Goal: Task Accomplishment & Management: Use online tool/utility

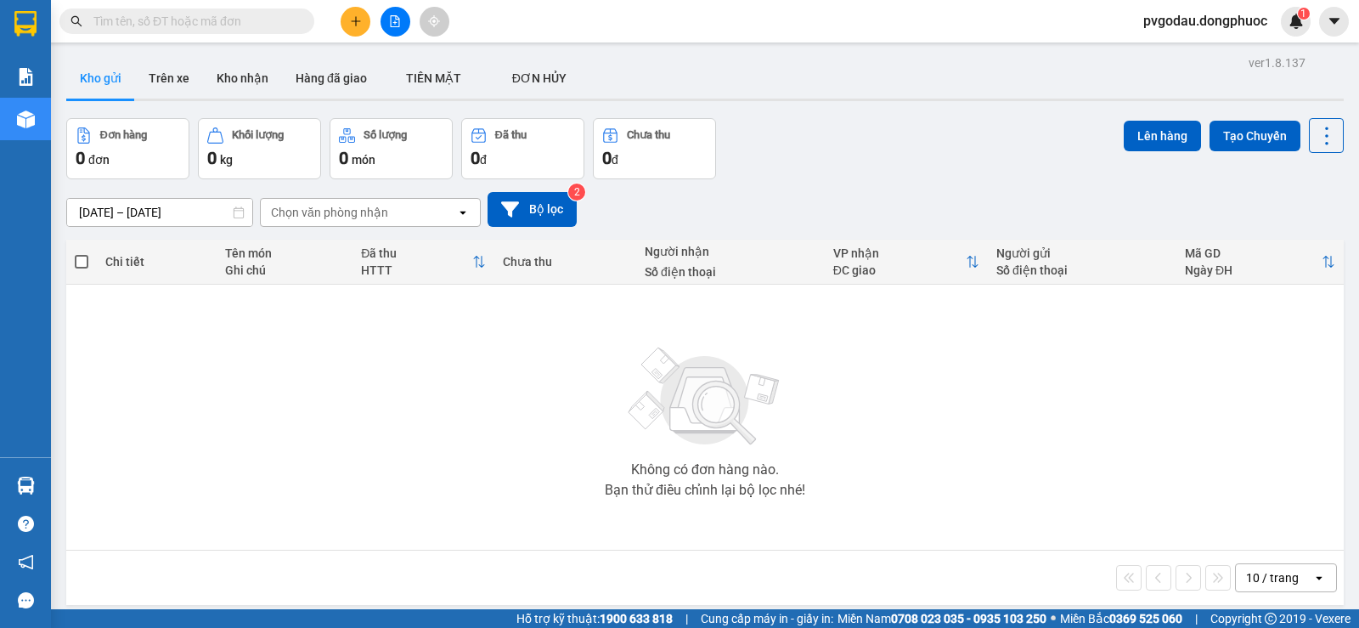
click at [241, 18] on input "text" at bounding box center [193, 21] width 200 height 19
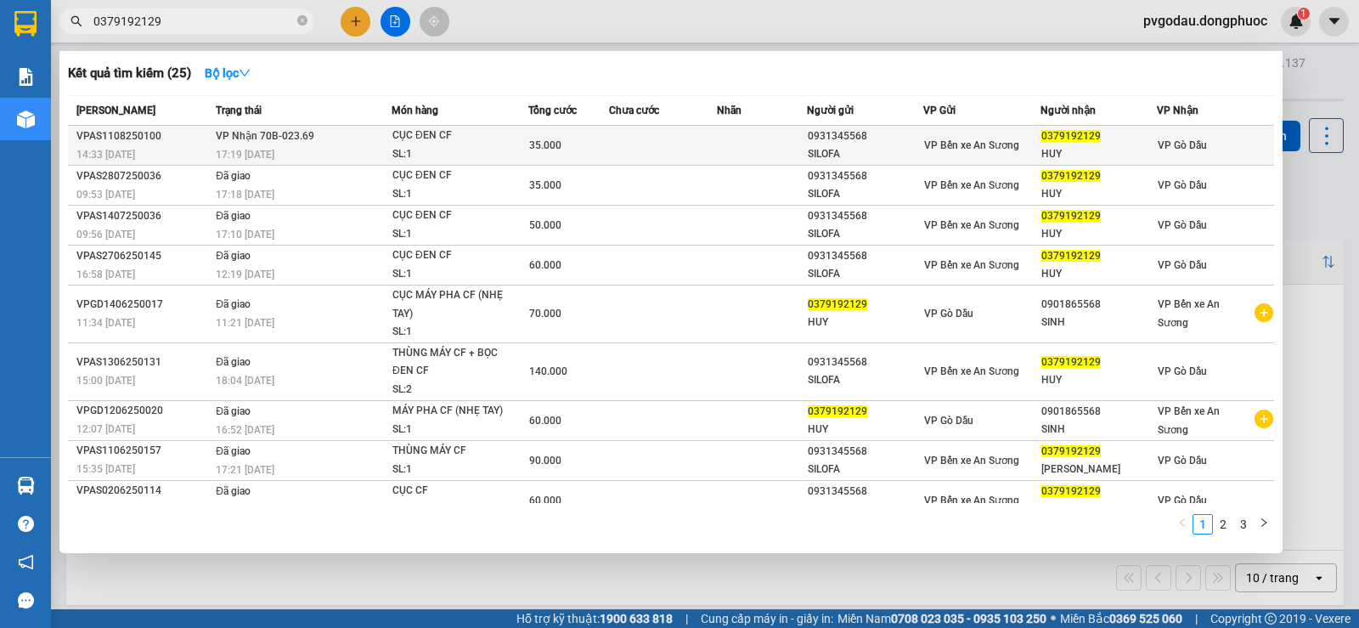
type input "0379192129"
click at [354, 147] on div "17:19 [DATE]" at bounding box center [303, 154] width 175 height 19
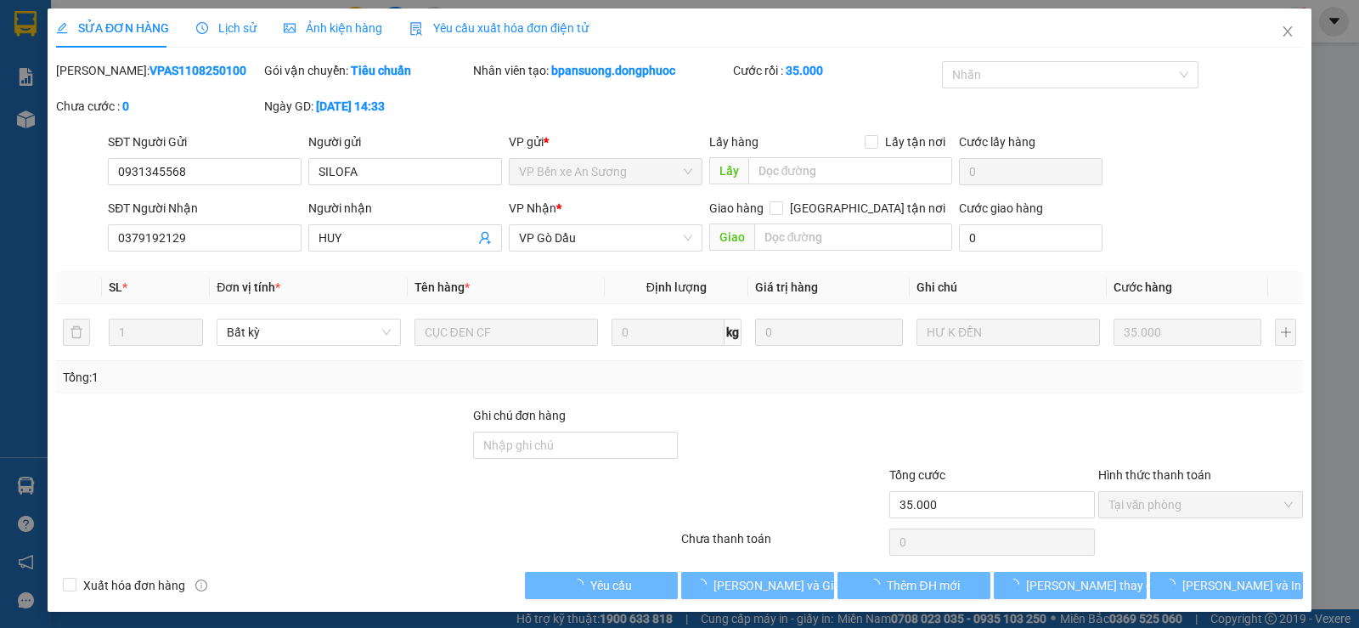
type input "0931345568"
type input "SILOFA"
type input "0379192129"
type input "HUY"
type input "35.000"
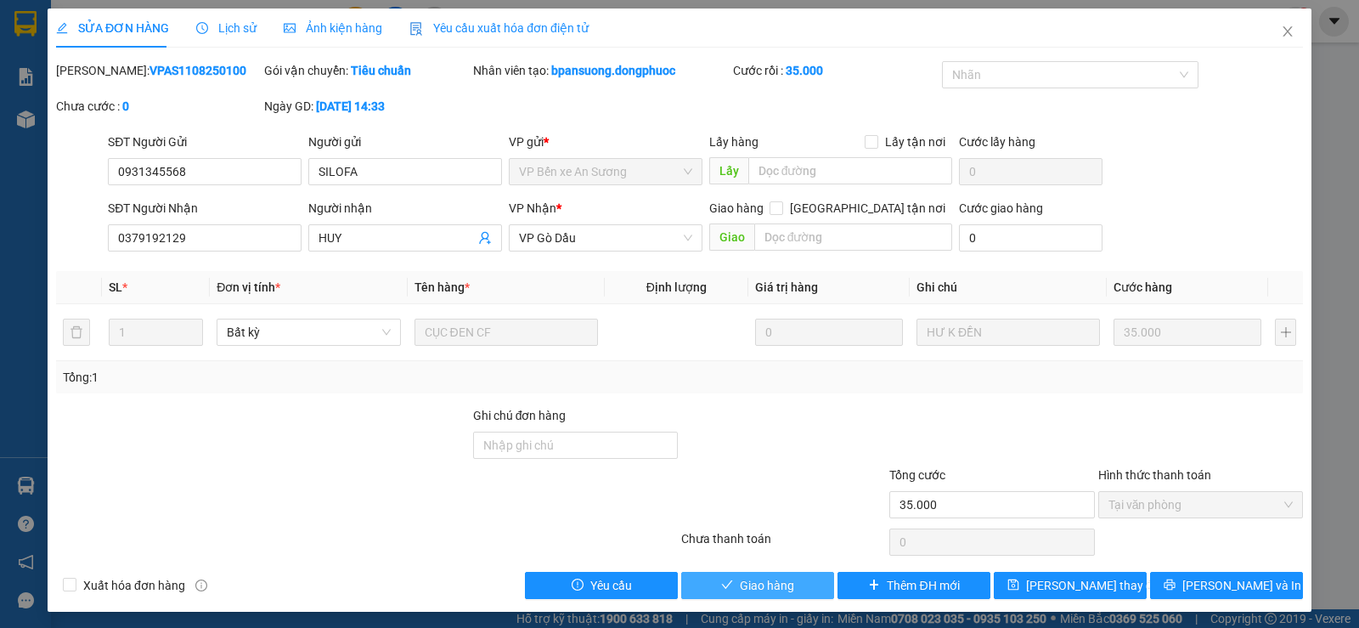
click at [754, 585] on span "Giao hàng" at bounding box center [767, 585] width 54 height 19
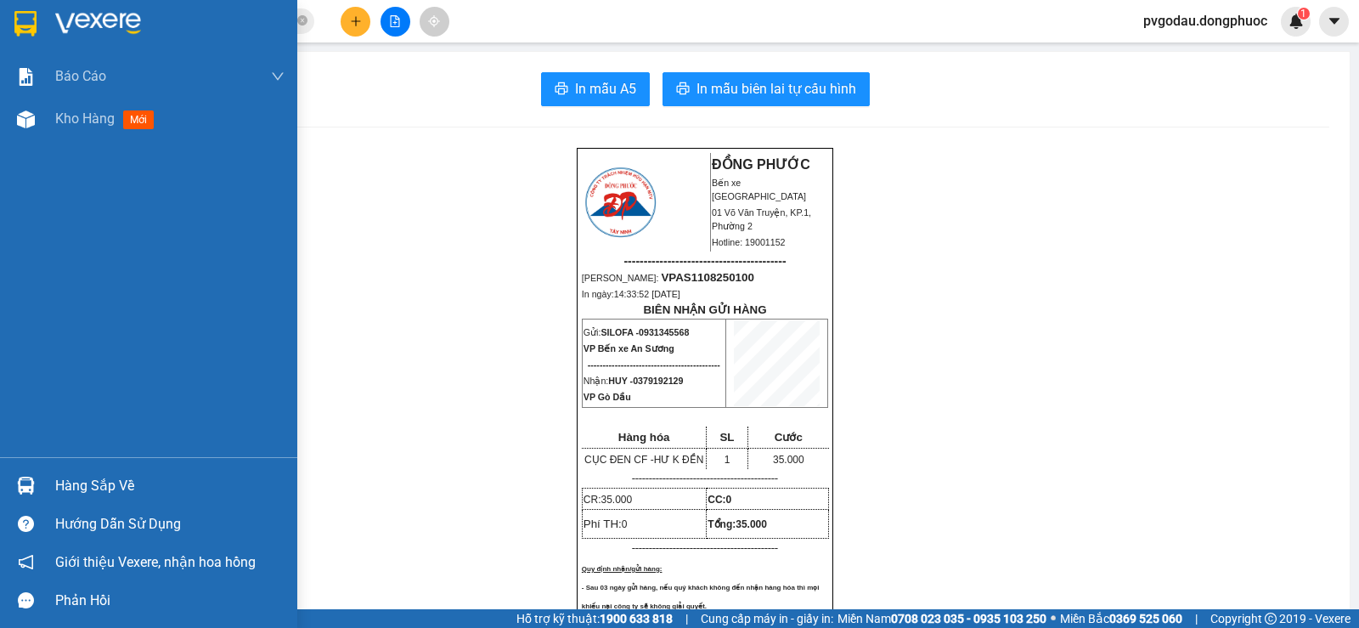
click at [111, 488] on div "Hàng sắp về" at bounding box center [169, 485] width 229 height 25
